Goal: Information Seeking & Learning: Learn about a topic

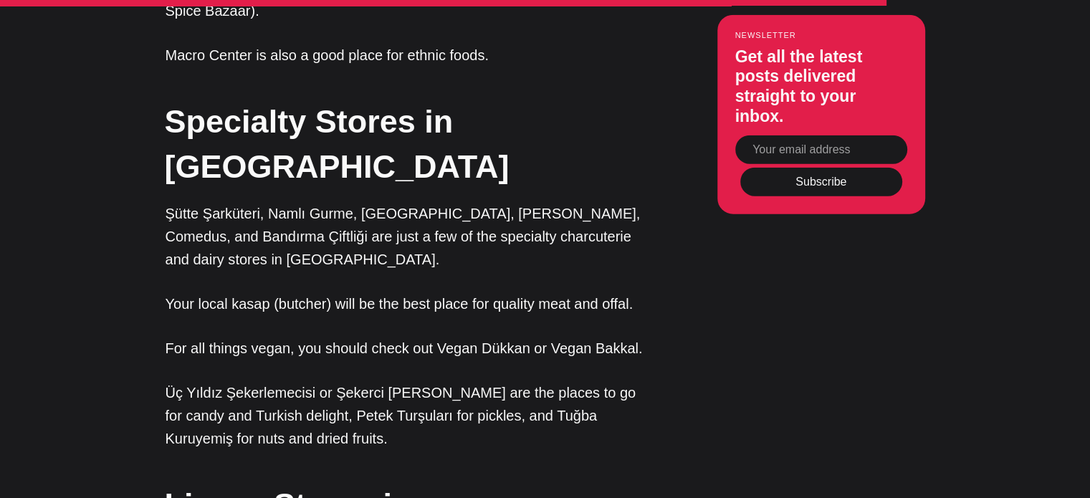
scroll to position [3695, 0]
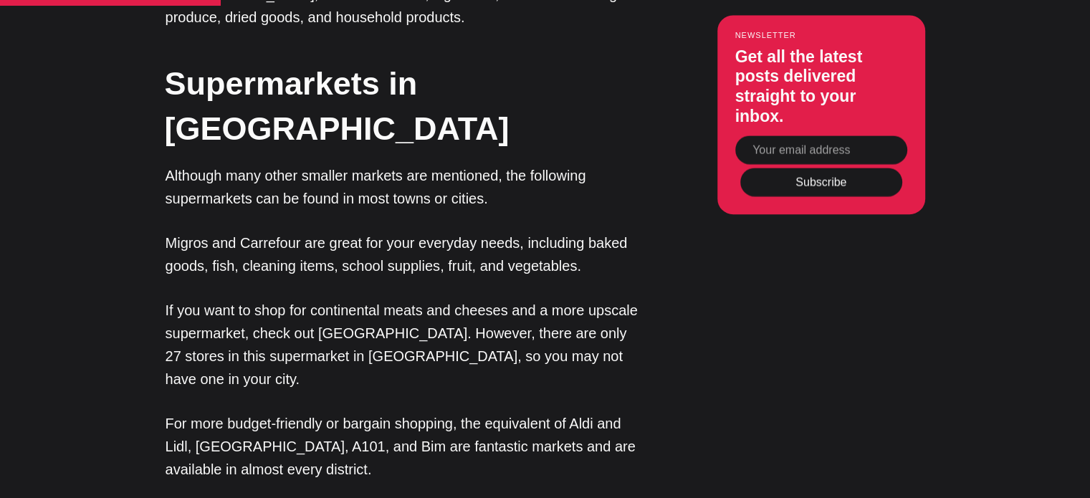
scroll to position [1444, 0]
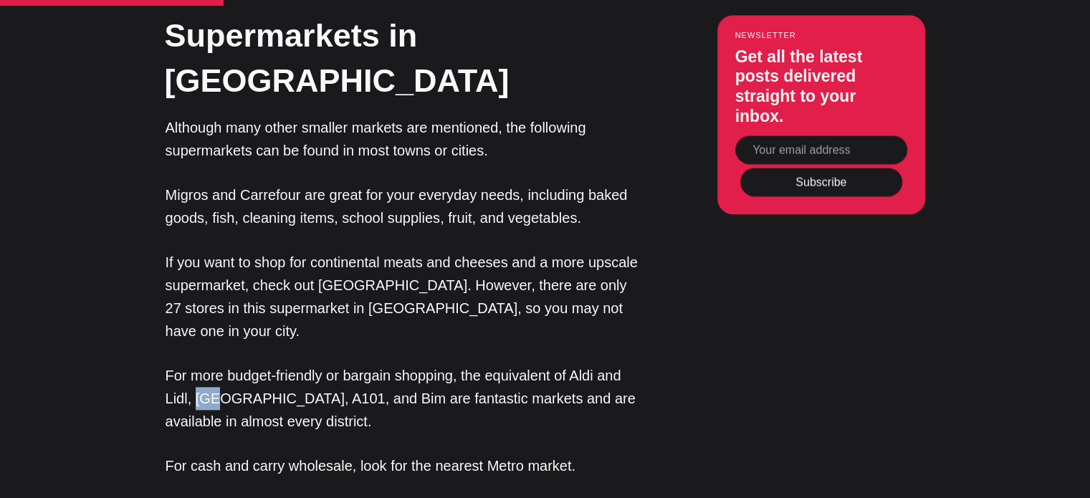
drag, startPoint x: 197, startPoint y: 284, endPoint x: 215, endPoint y: 287, distance: 18.3
click at [215, 364] on p "For more budget-friendly or bargain shopping, the equivalent of Aldi and Lidl, …" at bounding box center [406, 398] width 480 height 69
copy p "Şok"
drag, startPoint x: 224, startPoint y: 282, endPoint x: 256, endPoint y: 282, distance: 31.5
click at [256, 364] on p "For more budget-friendly or bargain shopping, the equivalent of Aldi and Lidl, …" at bounding box center [406, 398] width 480 height 69
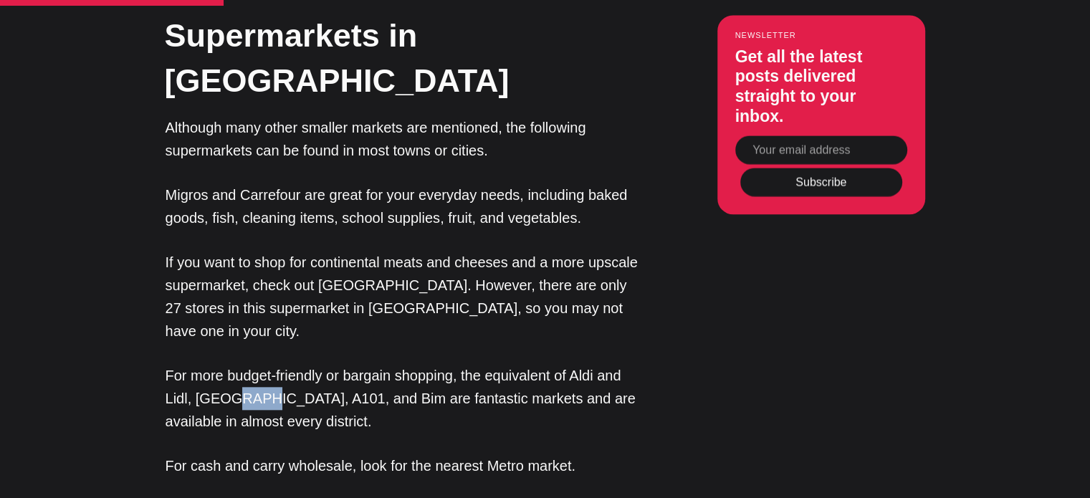
copy p "A101"
drag, startPoint x: 290, startPoint y: 292, endPoint x: 315, endPoint y: 292, distance: 24.4
click at [315, 364] on p "For more budget-friendly or bargain shopping, the equivalent of Aldi and Lidl, …" at bounding box center [406, 398] width 480 height 69
copy p "Bim"
